Goal: Transaction & Acquisition: Purchase product/service

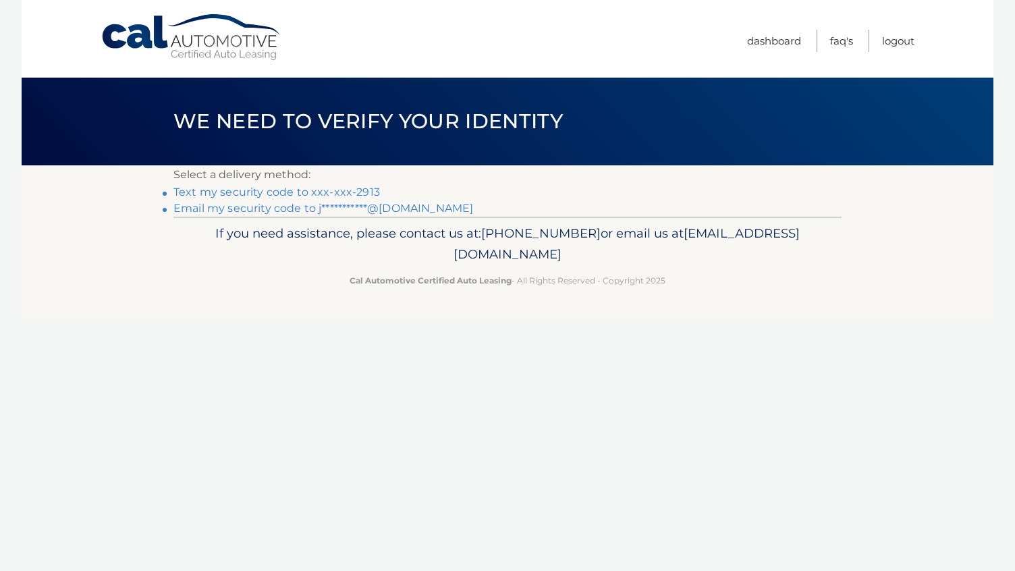
click at [364, 188] on link "Text my security code to xxx-xxx-2913" at bounding box center [276, 192] width 207 height 13
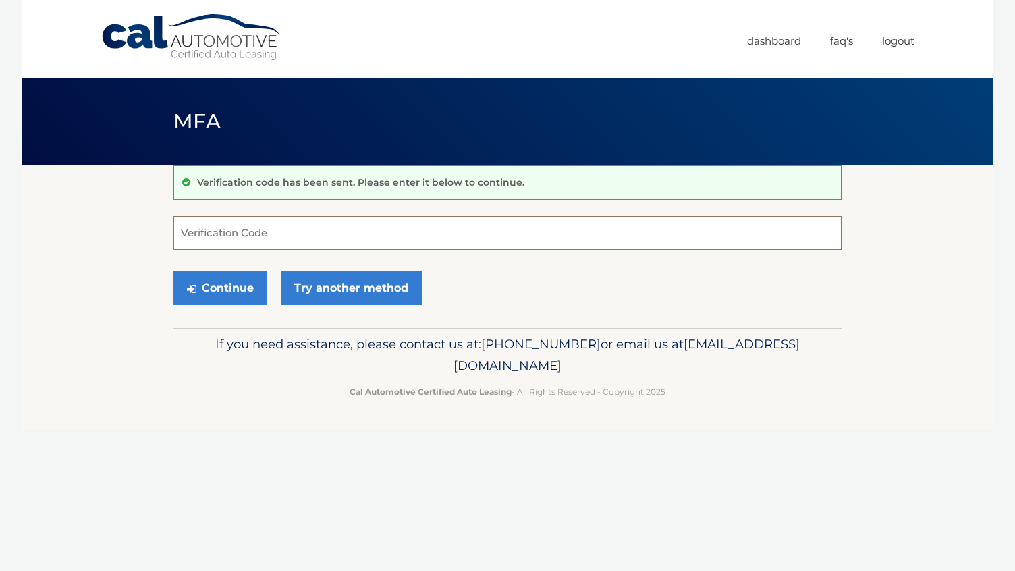
click at [329, 243] on input "Verification Code" at bounding box center [507, 233] width 668 height 34
type input "209740"
click at [237, 292] on button "Continue" at bounding box center [220, 288] width 94 height 34
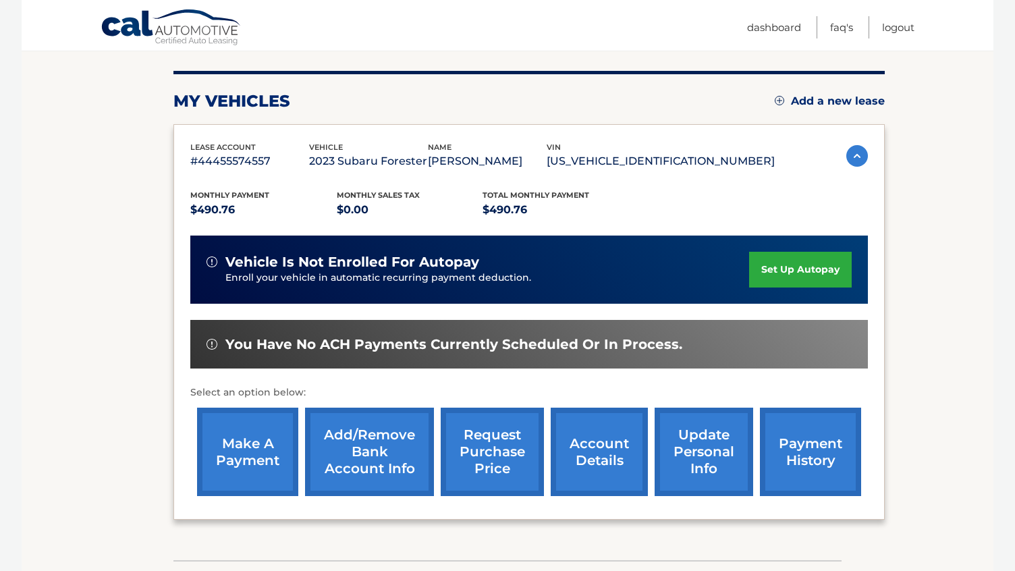
scroll to position [170, 0]
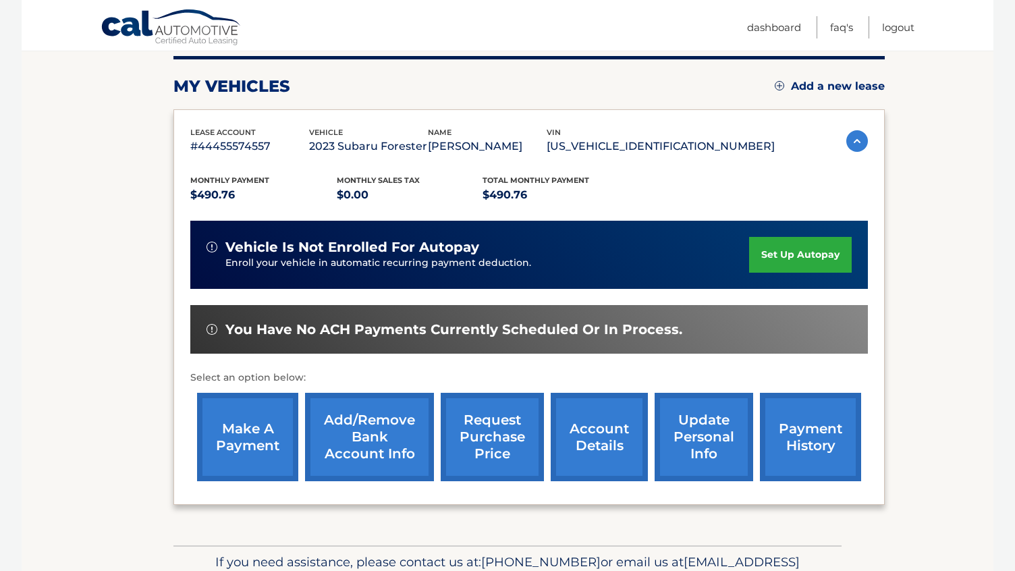
click at [261, 425] on link "make a payment" at bounding box center [247, 437] width 101 height 88
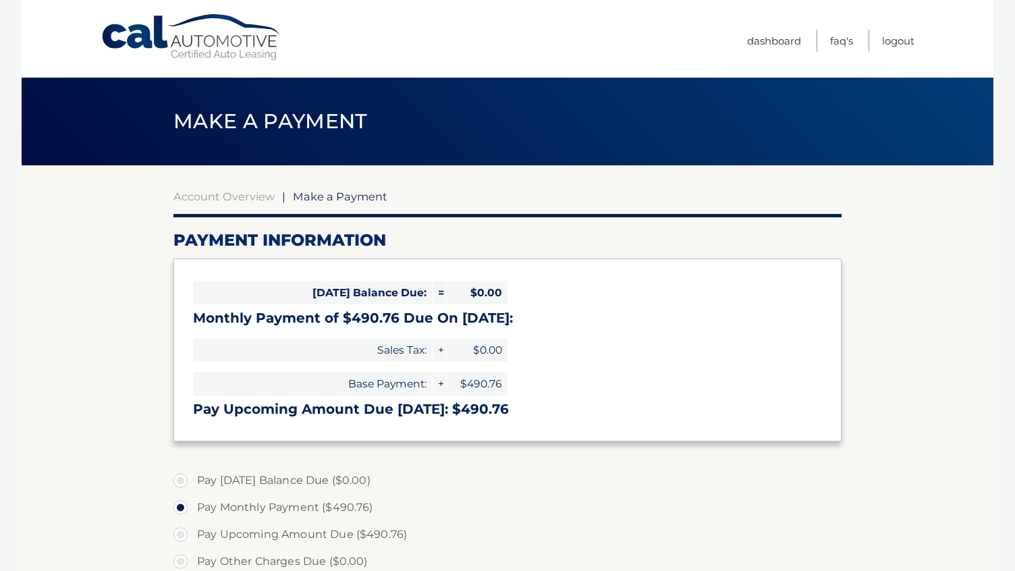
select select "YzcxN2U0YmUtMTBjOC00NTUyLWIxNTItM2ExYTkwYmVkNDZi"
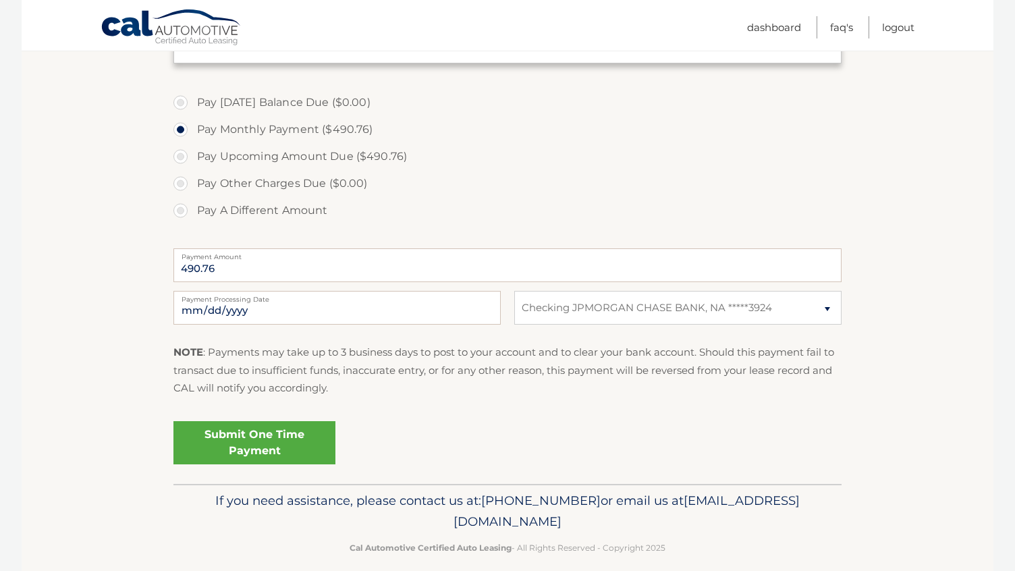
scroll to position [381, 0]
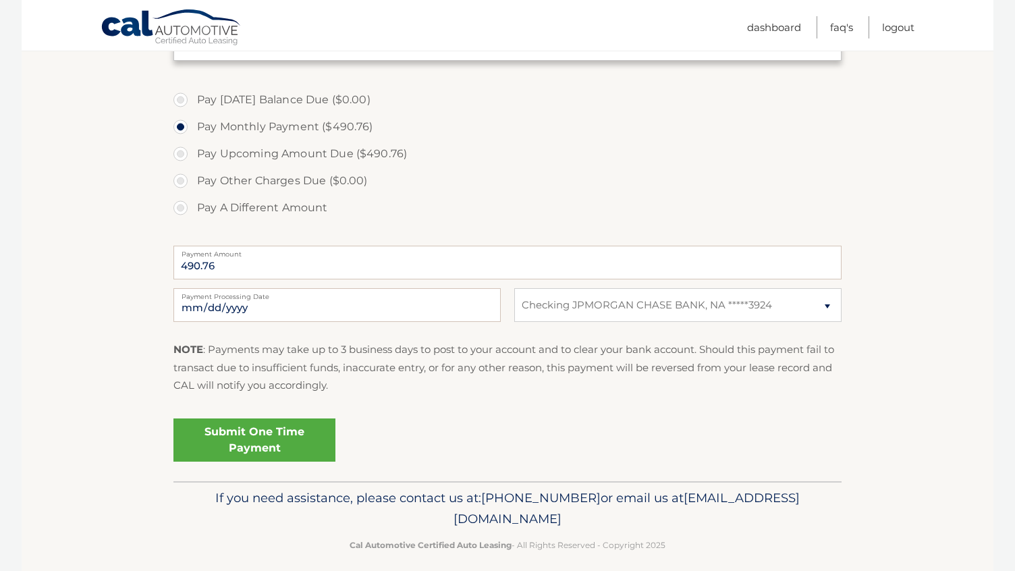
click at [227, 443] on link "Submit One Time Payment" at bounding box center [254, 439] width 162 height 43
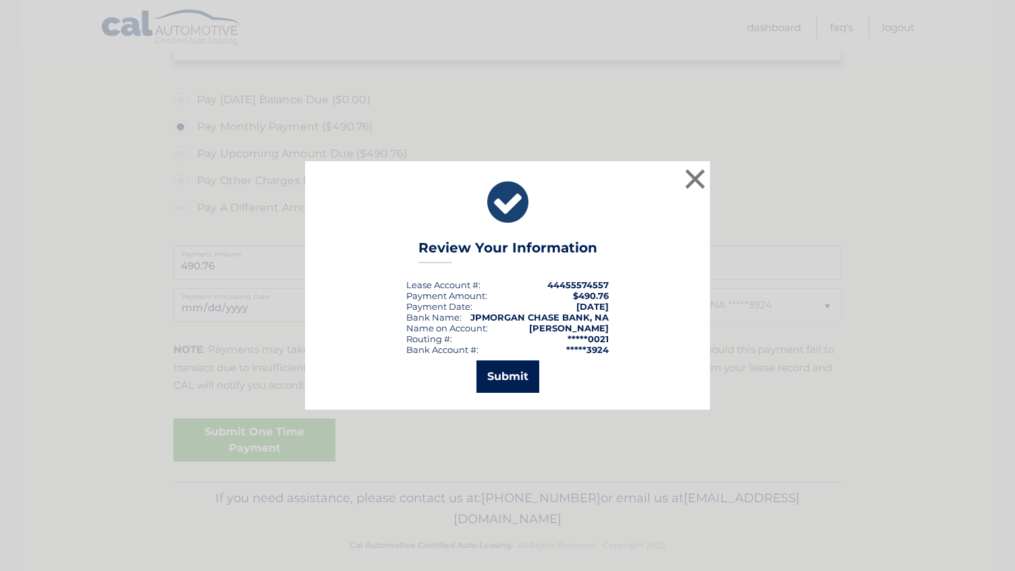
click at [496, 370] on button "Submit" at bounding box center [507, 376] width 63 height 32
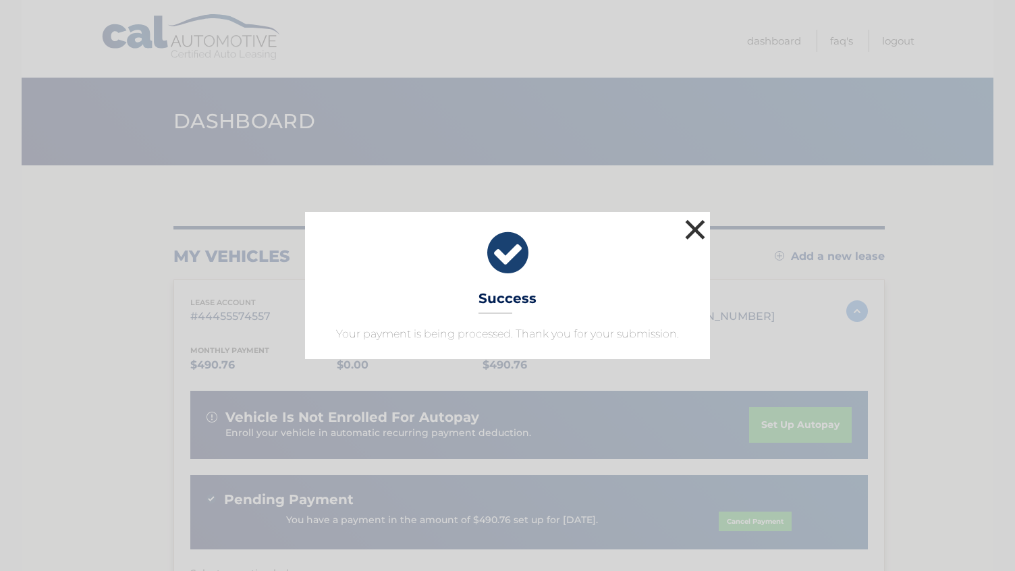
click at [693, 231] on button "×" at bounding box center [695, 229] width 27 height 27
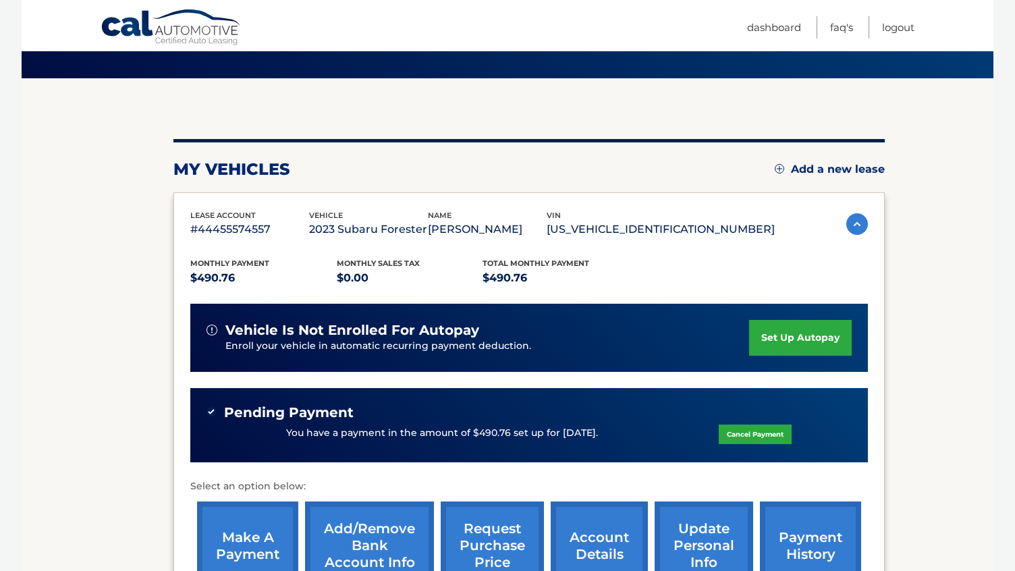
scroll to position [90, 0]
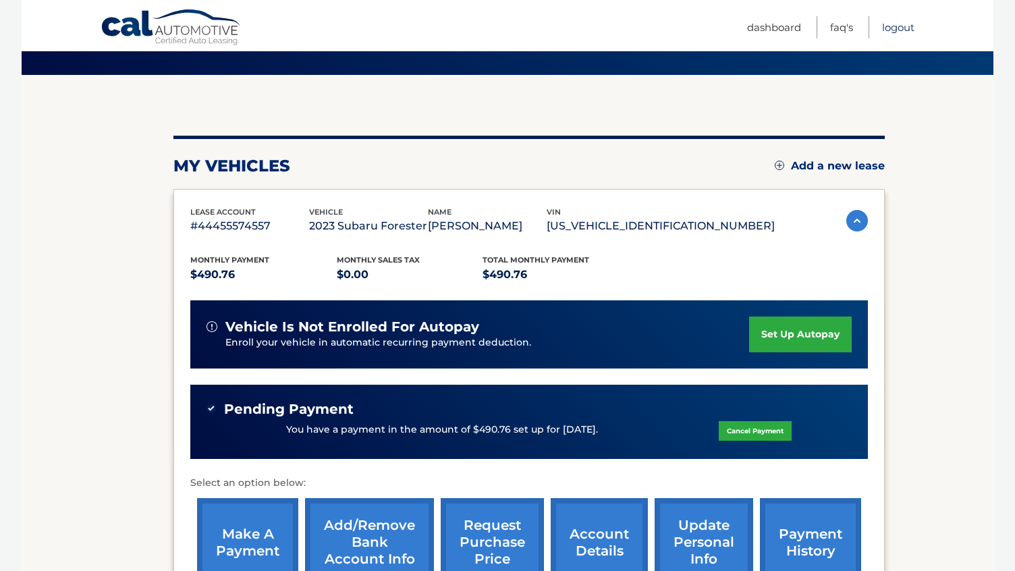
click at [891, 28] on link "Logout" at bounding box center [898, 27] width 32 height 22
